Goal: Transaction & Acquisition: Obtain resource

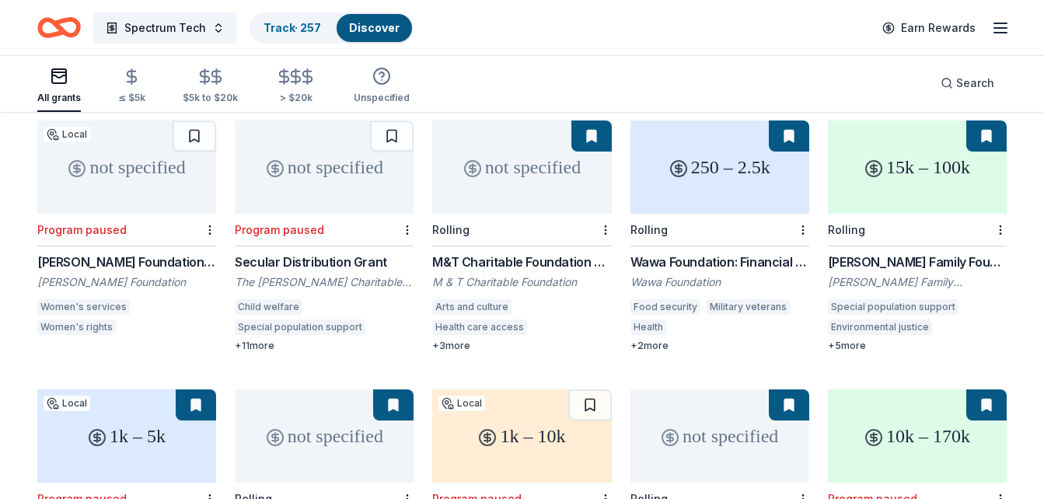
scroll to position [728, 0]
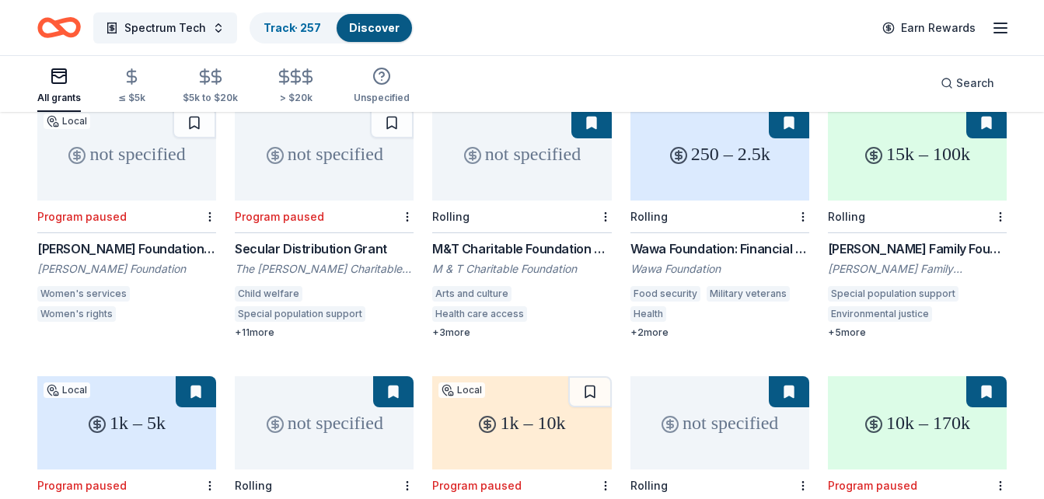
click at [896, 260] on div "Frankel Family Foundation Grants Frankel Family Foundation Special population s…" at bounding box center [917, 289] width 179 height 100
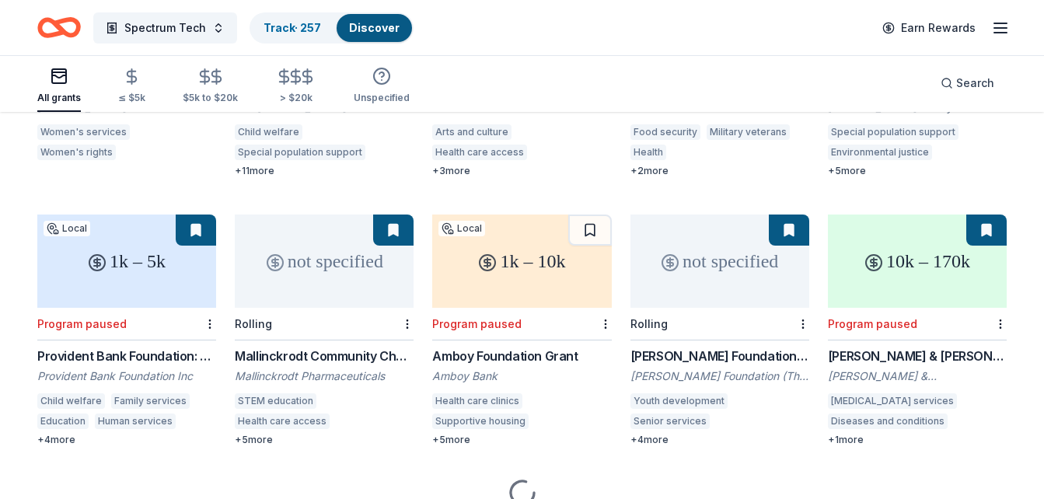
scroll to position [892, 0]
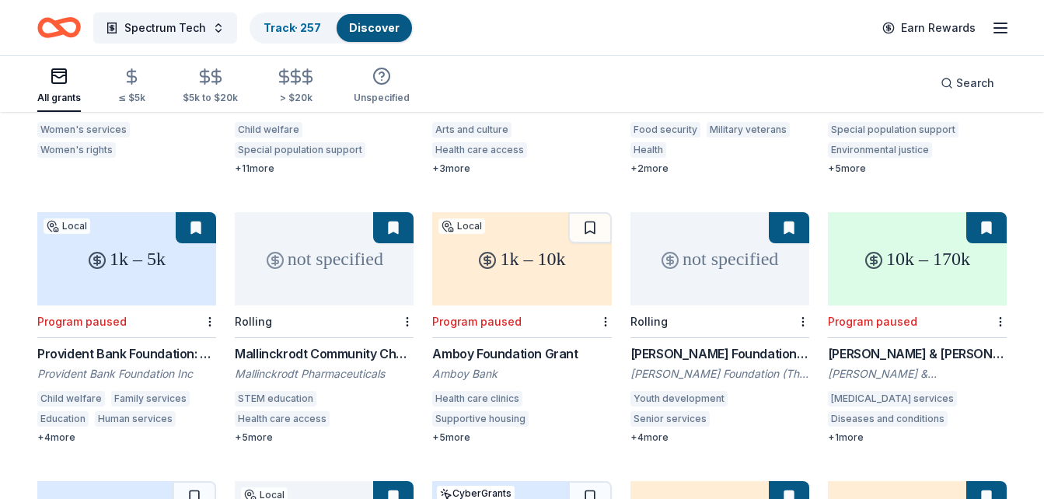
click at [124, 253] on div "1k – 5k" at bounding box center [126, 258] width 179 height 93
click at [485, 347] on div "Amboy Foundation Grant Amboy Bank Health care clinics Supportive housing Human …" at bounding box center [521, 394] width 179 height 100
click at [702, 344] on div "Tony Robbins Foundation Grant" at bounding box center [720, 353] width 179 height 19
click at [917, 392] on div "Developmental disability services Diseases and conditions Learning disorders" at bounding box center [917, 411] width 179 height 40
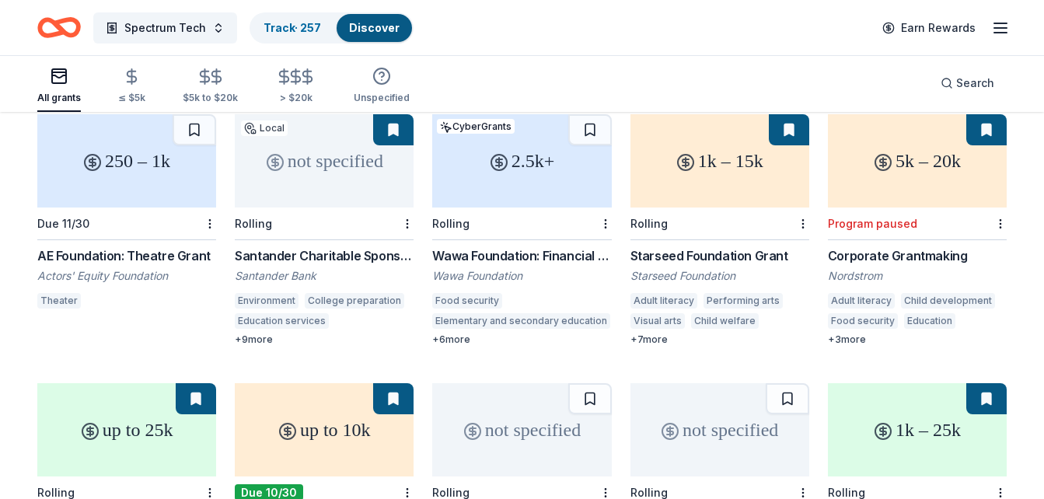
scroll to position [1265, 0]
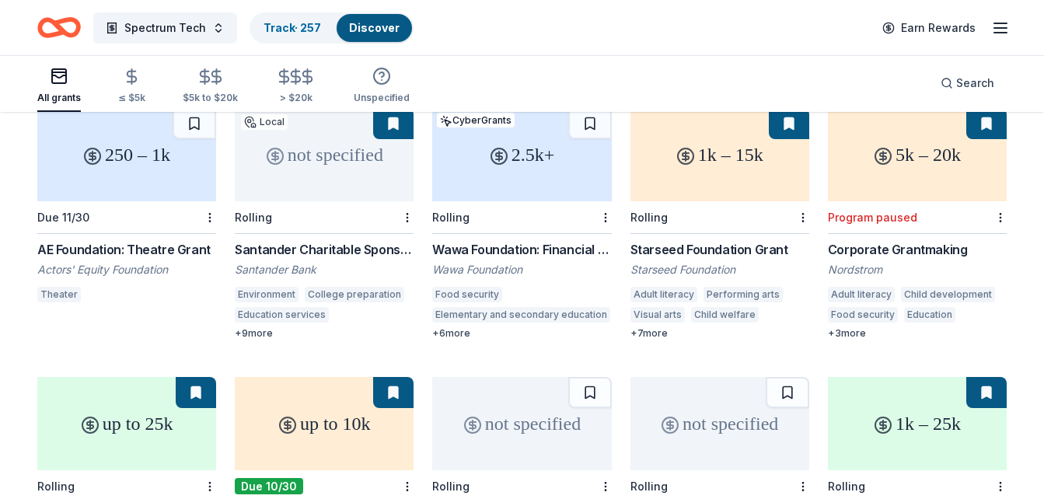
click at [374, 159] on div "not specified" at bounding box center [324, 154] width 179 height 93
click at [505, 287] on div "Food security Elementary and secondary education Military veterans Health Pedia…" at bounding box center [521, 307] width 179 height 40
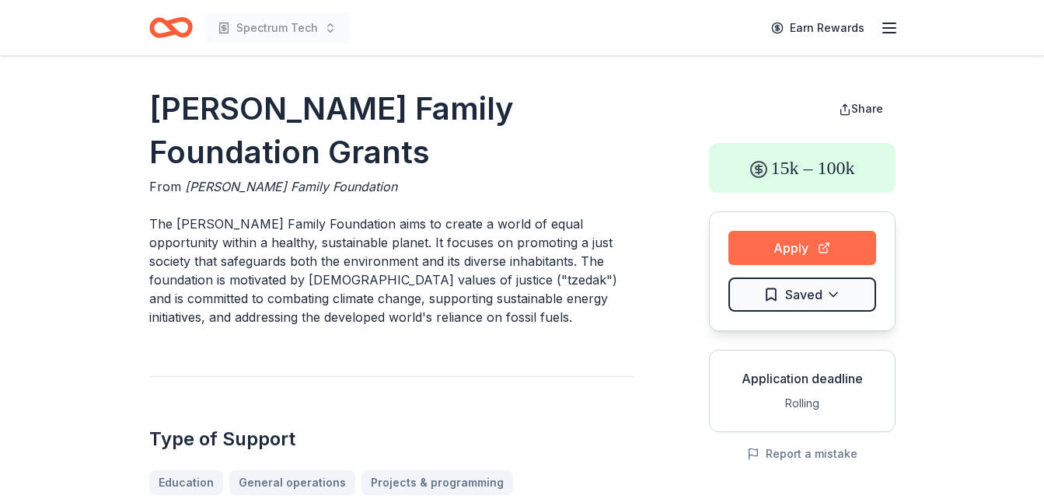
click at [806, 242] on button "Apply" at bounding box center [802, 248] width 148 height 34
click at [794, 239] on button "Apply" at bounding box center [802, 248] width 148 height 34
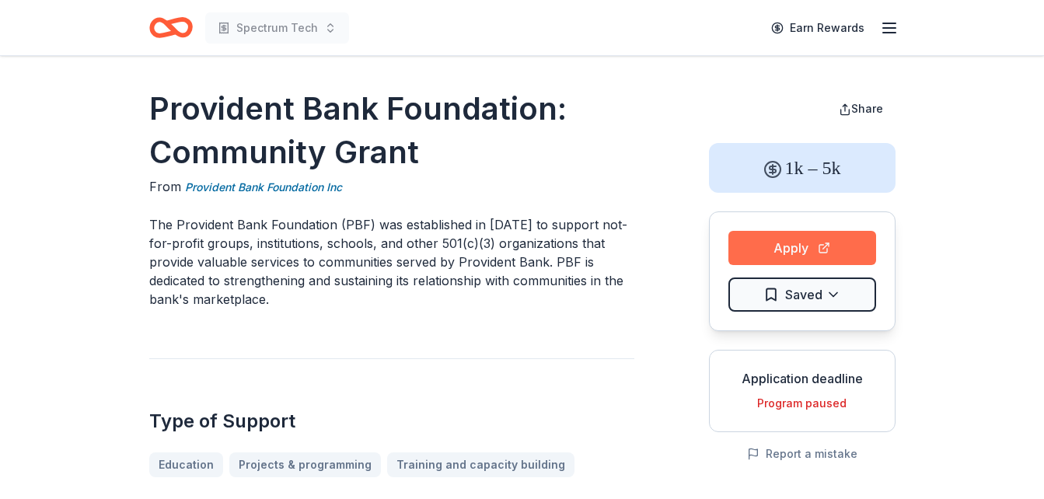
click at [806, 244] on button "Apply" at bounding box center [802, 248] width 148 height 34
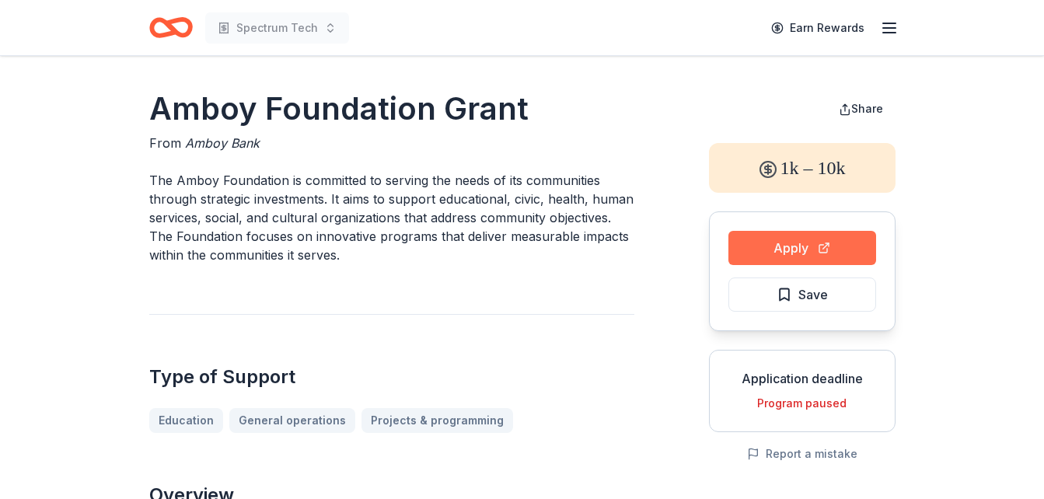
click at [825, 239] on button "Apply" at bounding box center [802, 248] width 148 height 34
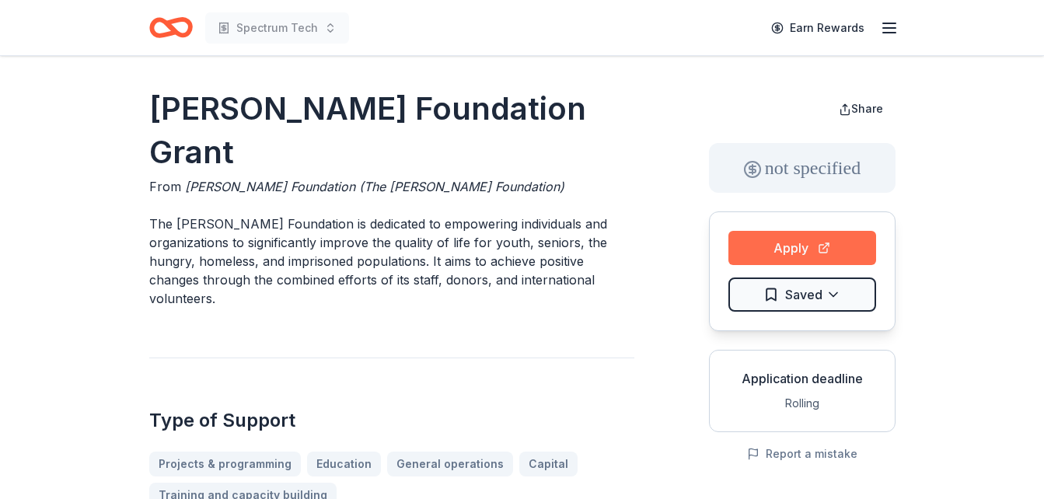
click at [856, 236] on button "Apply" at bounding box center [802, 248] width 148 height 34
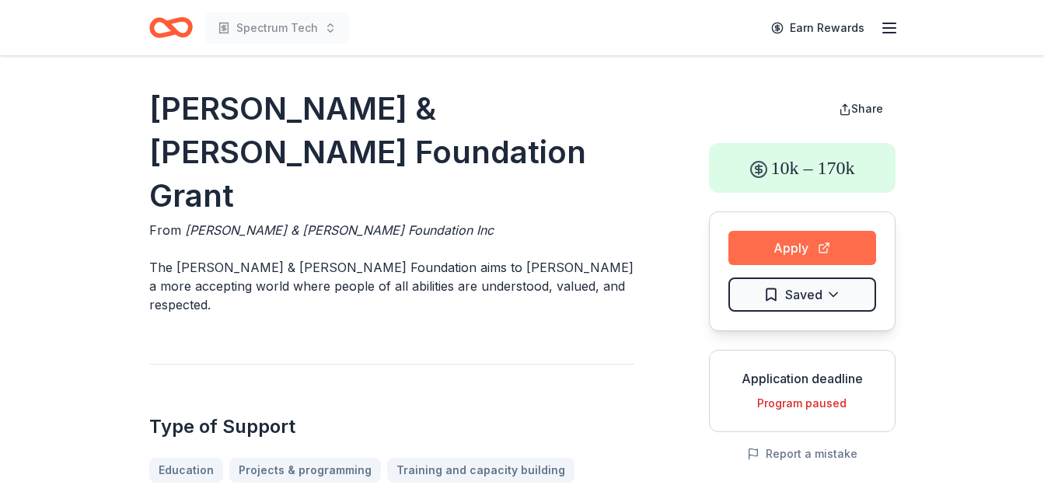
click at [829, 249] on button "Apply" at bounding box center [802, 248] width 148 height 34
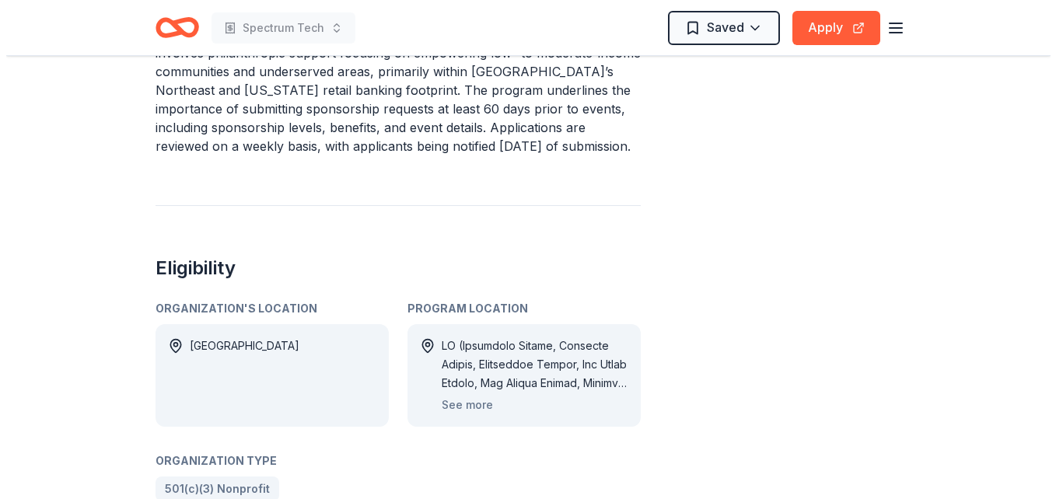
scroll to position [715, 0]
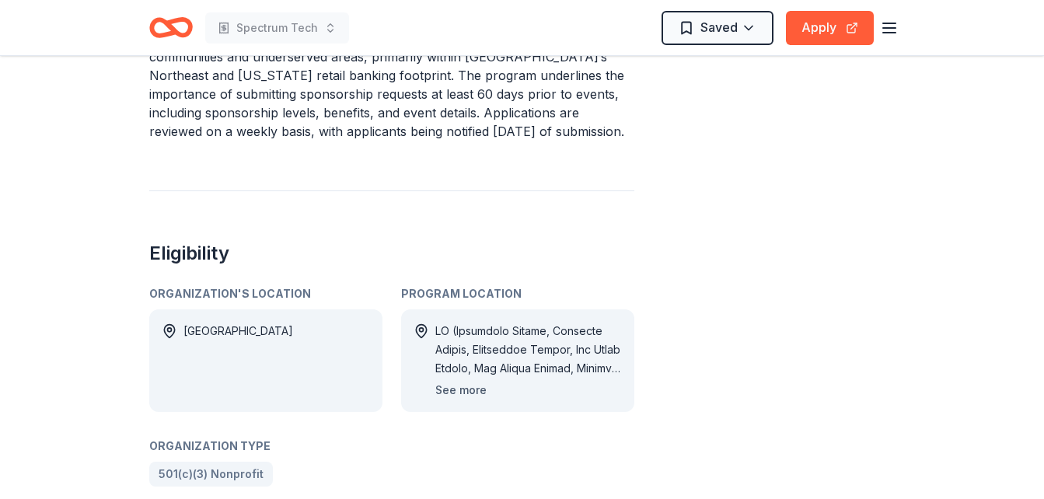
click at [465, 381] on button "See more" at bounding box center [460, 390] width 51 height 19
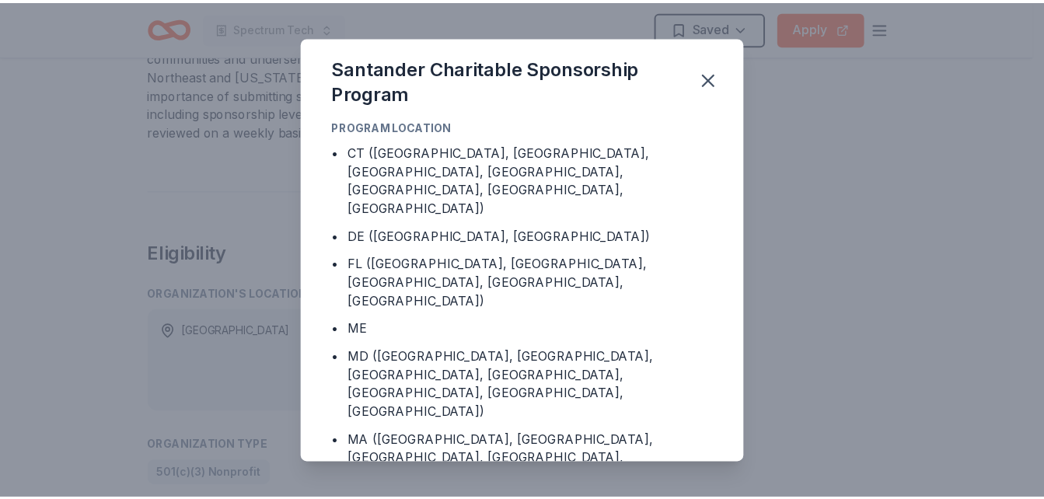
scroll to position [305, 0]
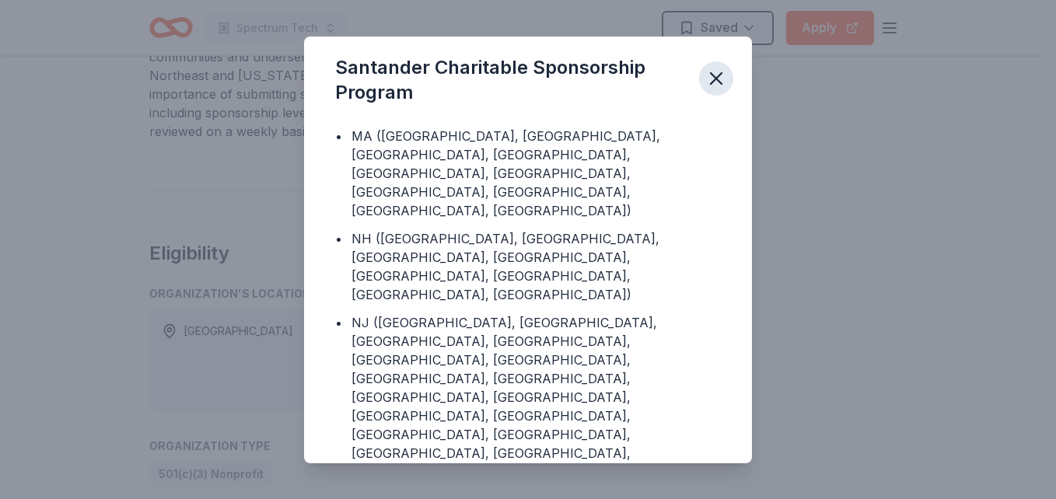
click at [726, 74] on icon "button" at bounding box center [716, 79] width 22 height 22
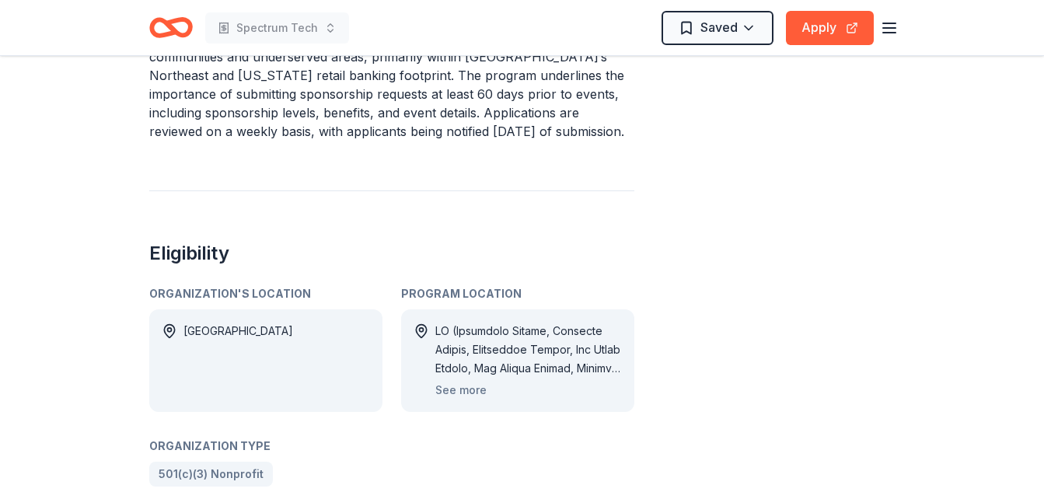
scroll to position [279, 0]
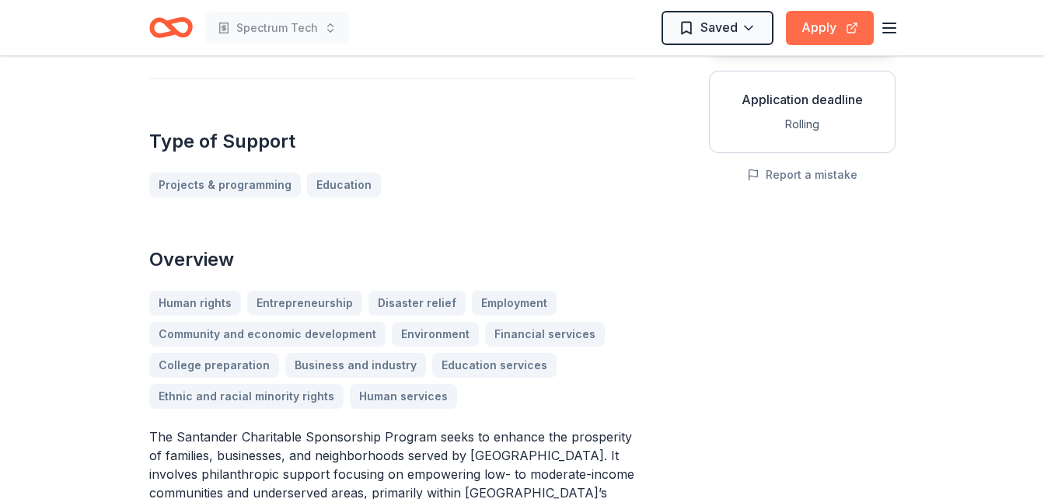
click at [834, 37] on button "Apply" at bounding box center [830, 28] width 88 height 34
